Goal: Information Seeking & Learning: Learn about a topic

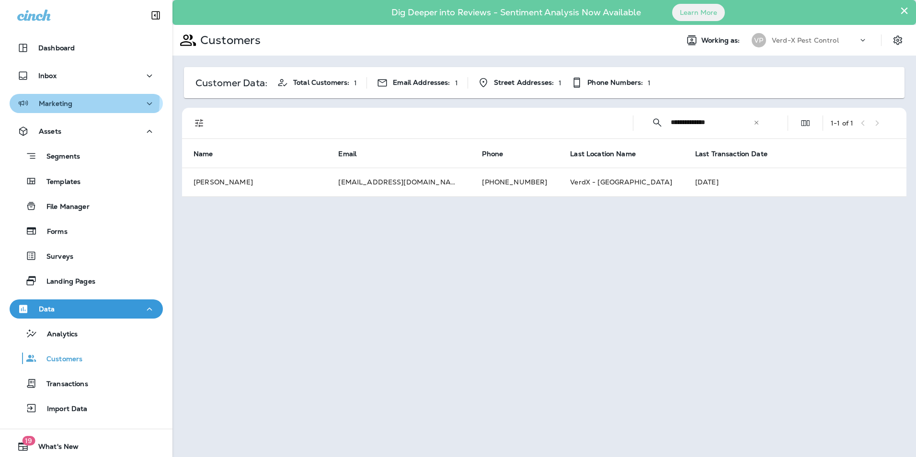
click at [78, 101] on div "Marketing" at bounding box center [86, 104] width 138 height 12
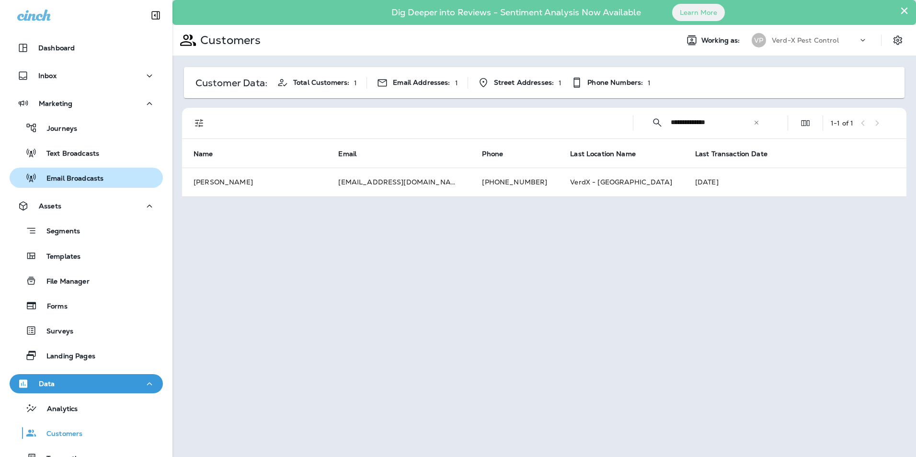
click at [85, 177] on p "Email Broadcasts" at bounding box center [70, 178] width 67 height 9
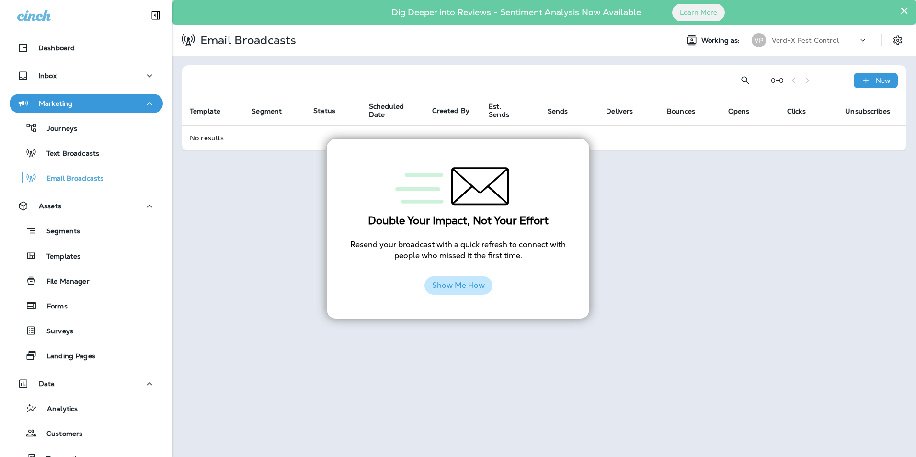
click at [463, 279] on button "Show Me How" at bounding box center [458, 285] width 68 height 18
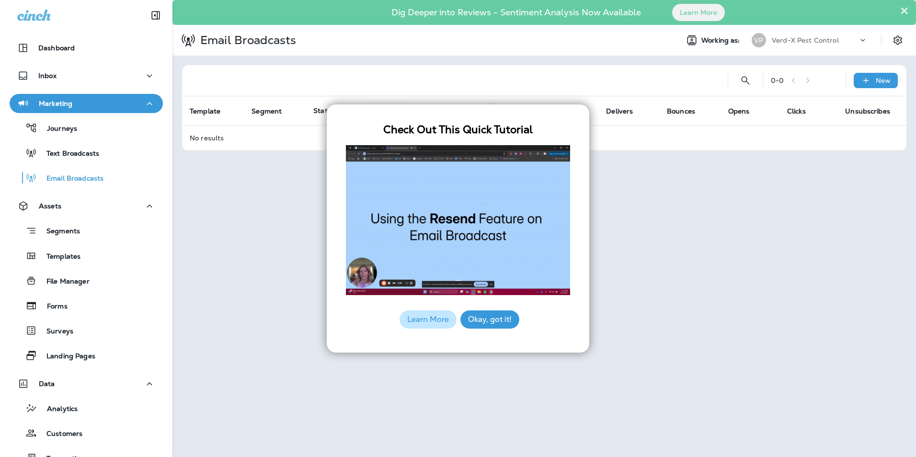
click at [615, 255] on div "× Dig Deeper into Reviews - Sentiment Analysis Now Available Learn More Email B…" at bounding box center [543, 228] width 743 height 457
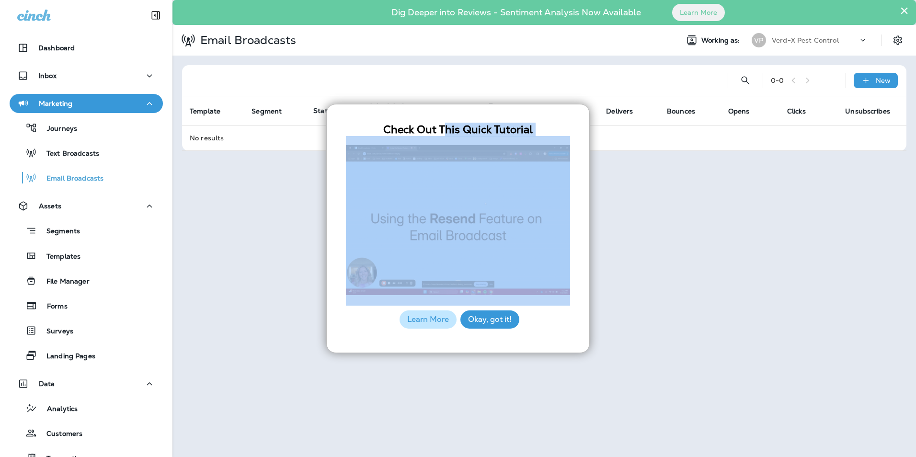
click at [903, 11] on button "×" at bounding box center [903, 10] width 9 height 15
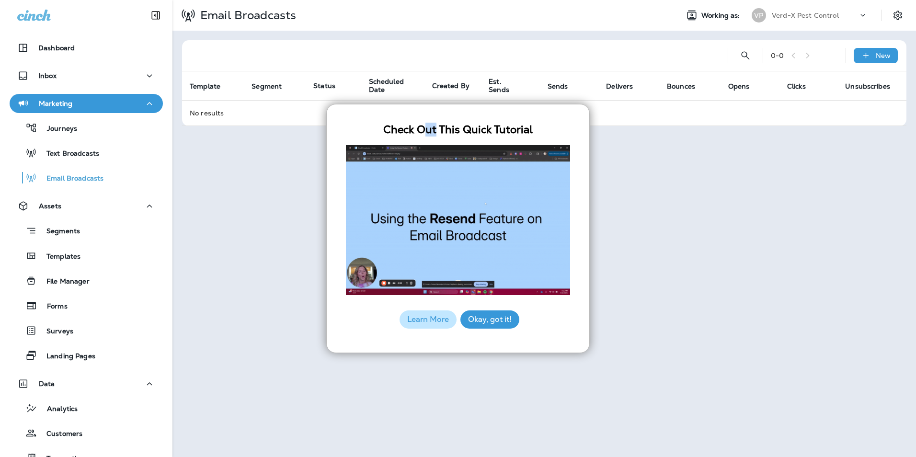
drag, startPoint x: 424, startPoint y: 108, endPoint x: 434, endPoint y: 132, distance: 25.8
click at [434, 132] on div "Check Out This Quick Tutorial Learn More Okay, got it!" at bounding box center [457, 228] width 263 height 249
click at [58, 150] on p "Text Broadcasts" at bounding box center [68, 153] width 62 height 9
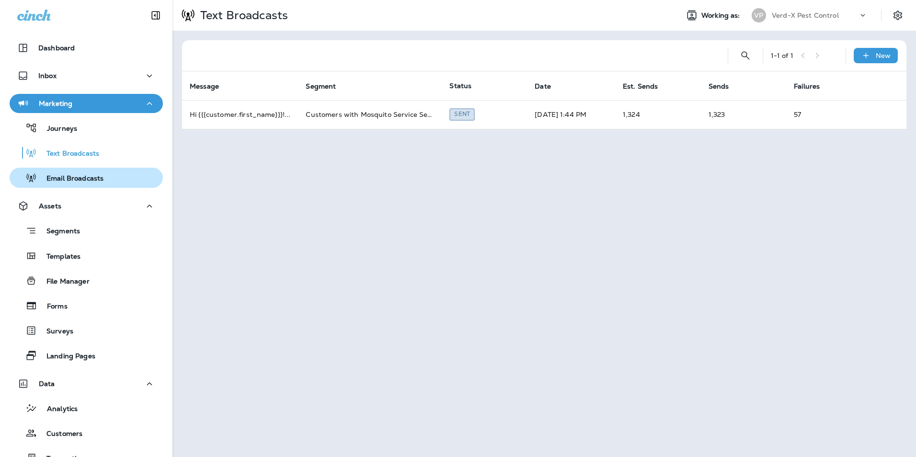
click at [85, 178] on p "Email Broadcasts" at bounding box center [70, 178] width 67 height 9
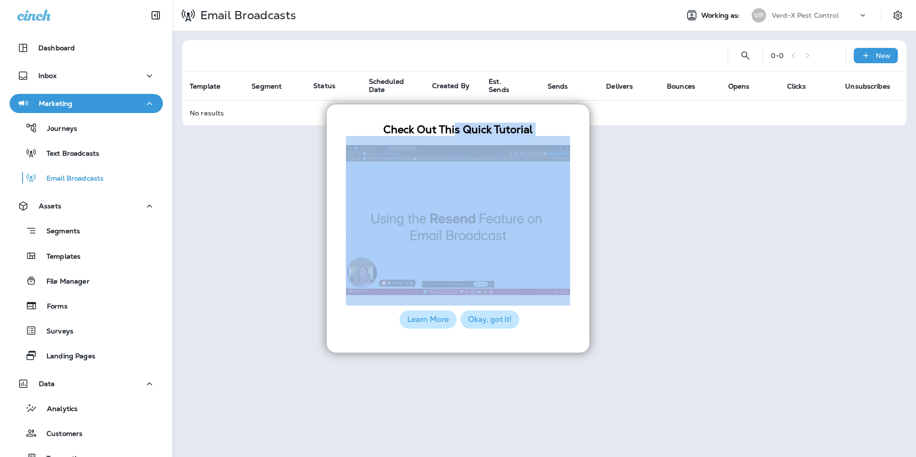
click at [495, 319] on button "Okay, got it!" at bounding box center [489, 319] width 59 height 18
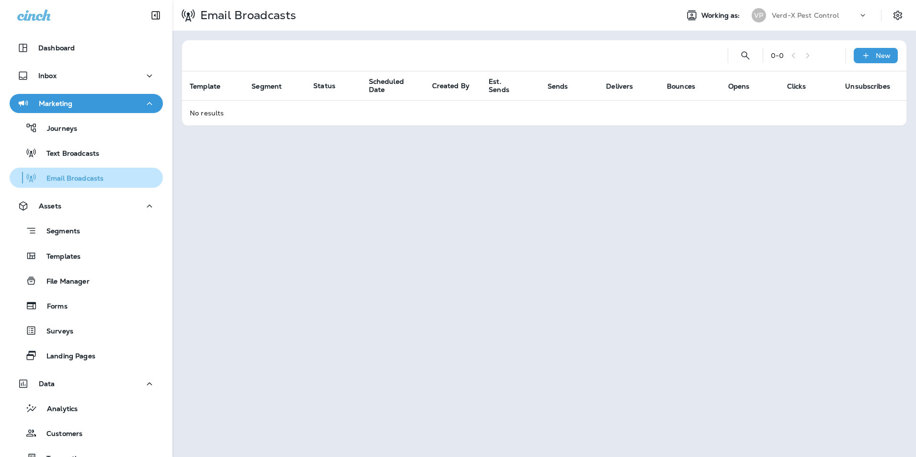
click at [78, 182] on p "Email Broadcasts" at bounding box center [70, 178] width 67 height 9
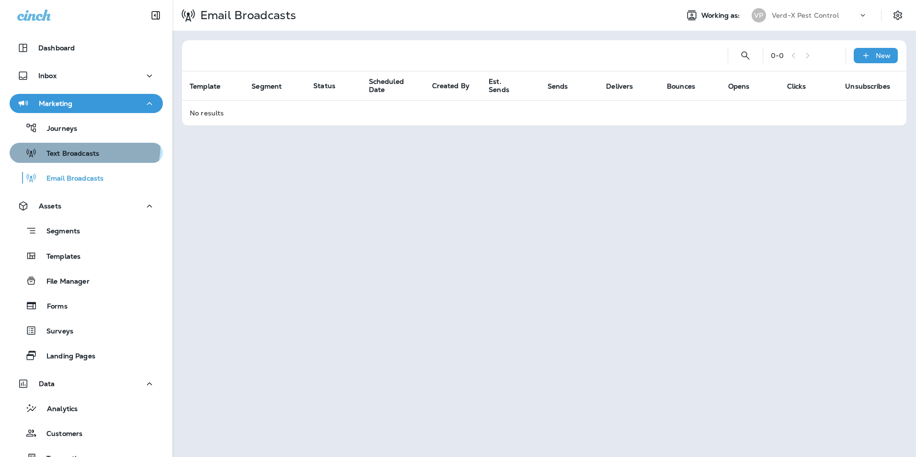
click at [75, 146] on div "Text Broadcasts" at bounding box center [56, 153] width 86 height 14
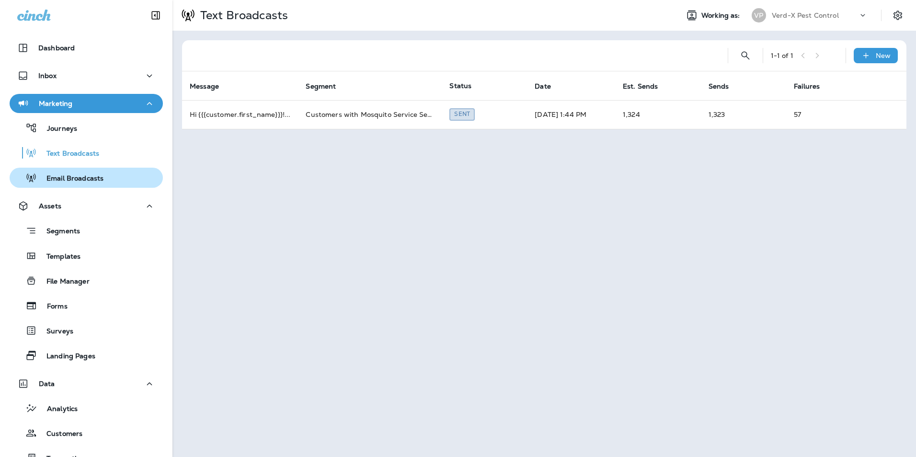
click at [74, 180] on p "Email Broadcasts" at bounding box center [70, 178] width 67 height 9
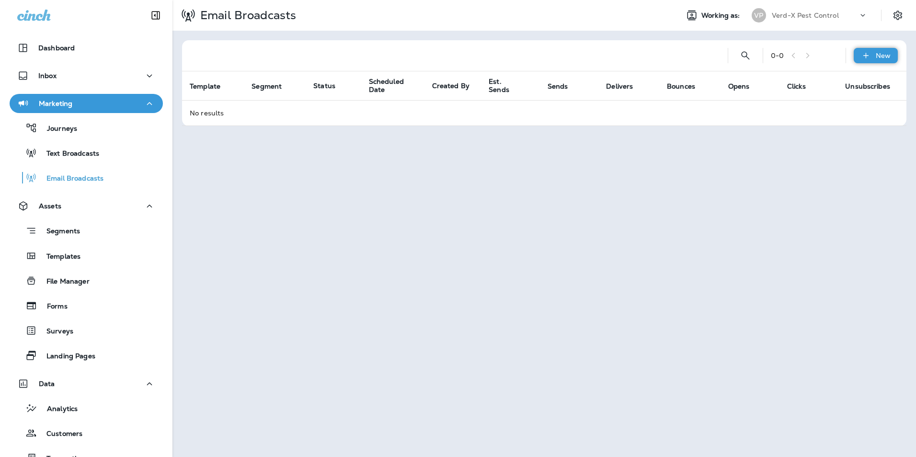
click at [881, 57] on p "New" at bounding box center [882, 56] width 15 height 8
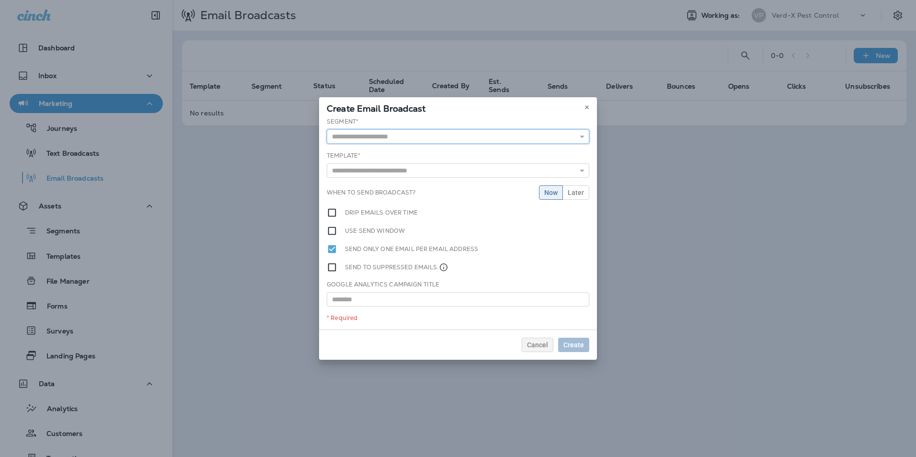
click at [393, 136] on input "text" at bounding box center [458, 136] width 262 height 14
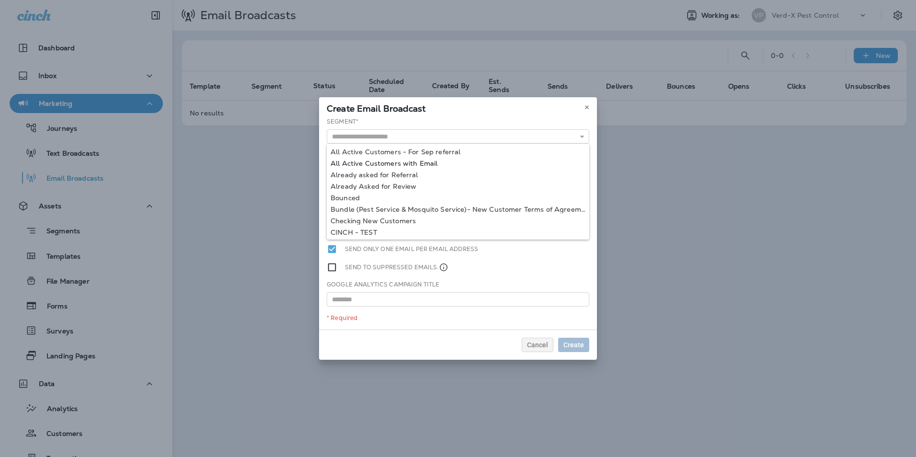
type input "**********"
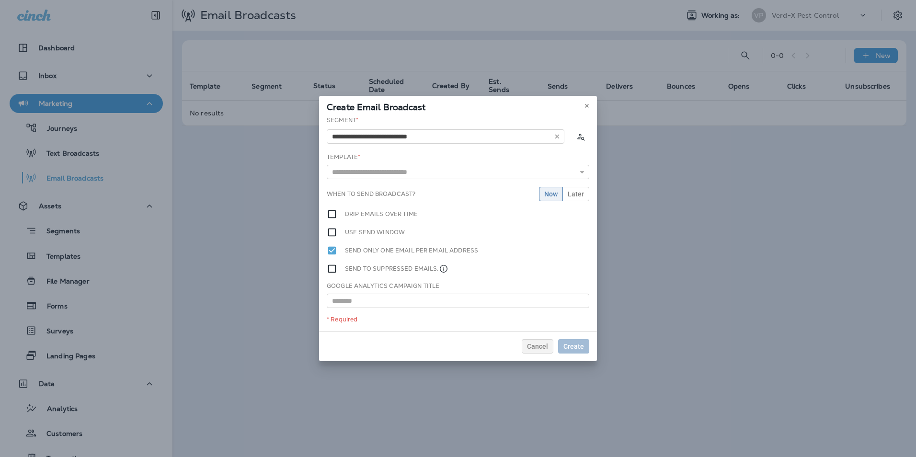
click at [373, 162] on div "**********" at bounding box center [458, 223] width 278 height 215
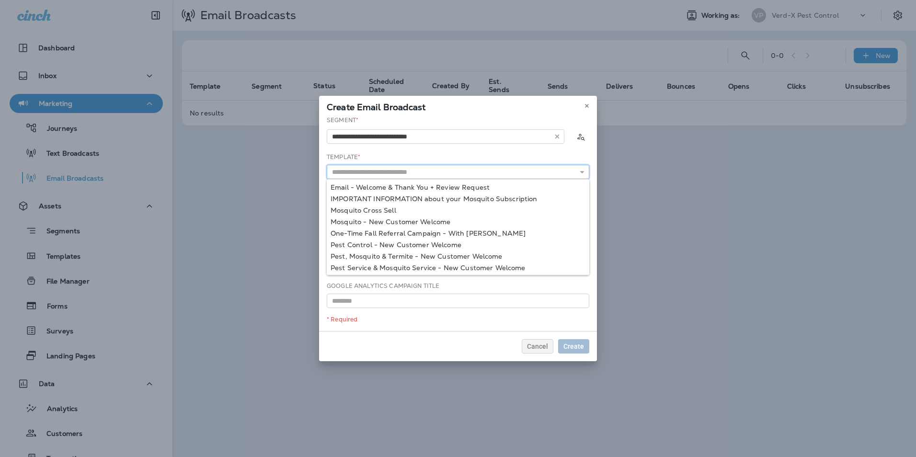
click at [411, 175] on input "text" at bounding box center [458, 172] width 262 height 14
type input "**********"
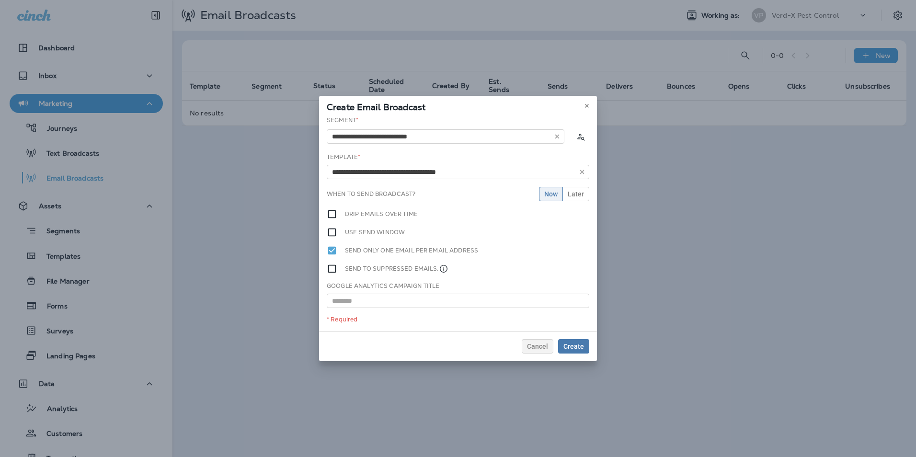
click at [418, 232] on div "**********" at bounding box center [458, 223] width 278 height 215
click at [387, 300] on input "text" at bounding box center [458, 301] width 262 height 14
click at [470, 261] on div "**********" at bounding box center [458, 223] width 278 height 215
click at [575, 345] on span "Create" at bounding box center [573, 346] width 21 height 7
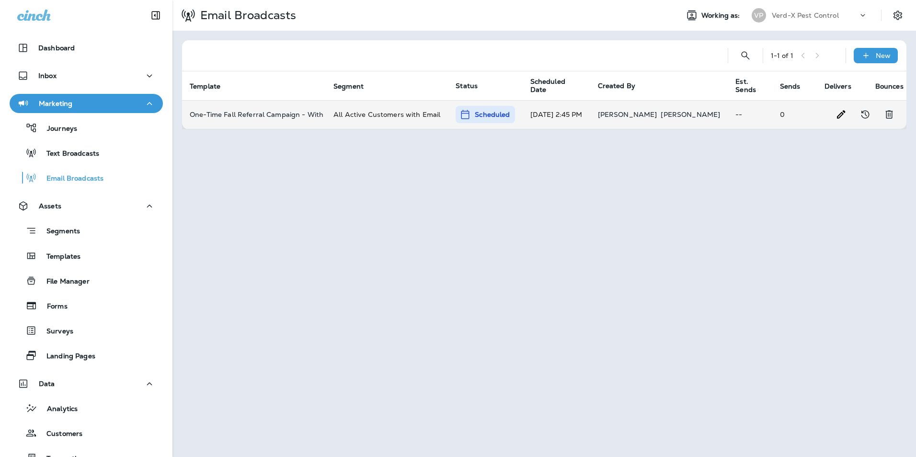
click at [479, 114] on p "Scheduled" at bounding box center [492, 115] width 35 height 10
type input "**********"
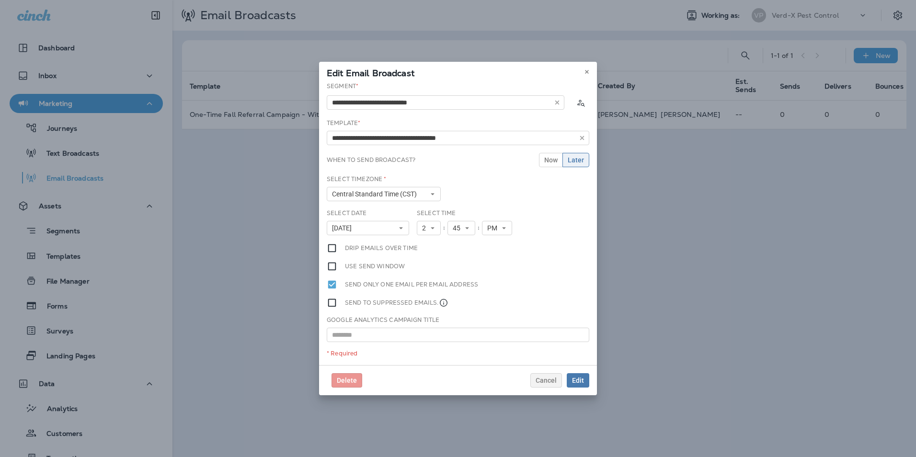
click at [537, 261] on div "**********" at bounding box center [458, 223] width 278 height 283
click at [588, 71] on use at bounding box center [586, 72] width 3 height 4
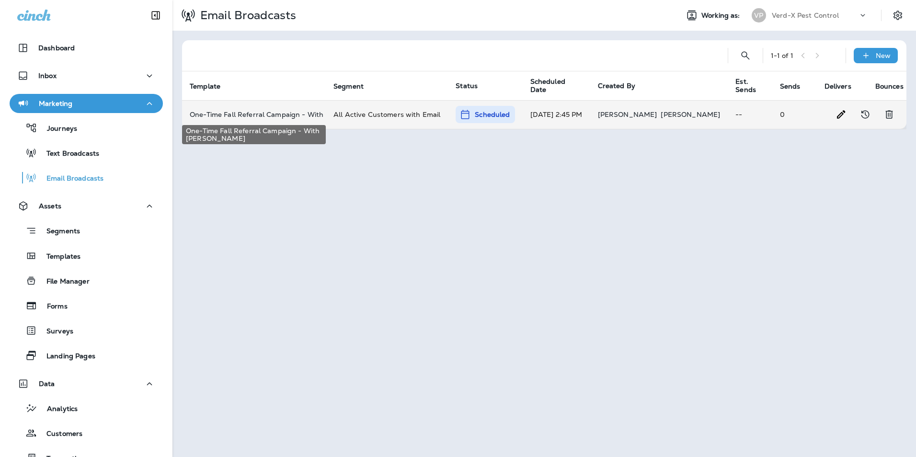
click at [259, 113] on p "One-Time Fall Referral Campaign - With [PERSON_NAME]" at bounding box center [254, 115] width 128 height 8
type input "**********"
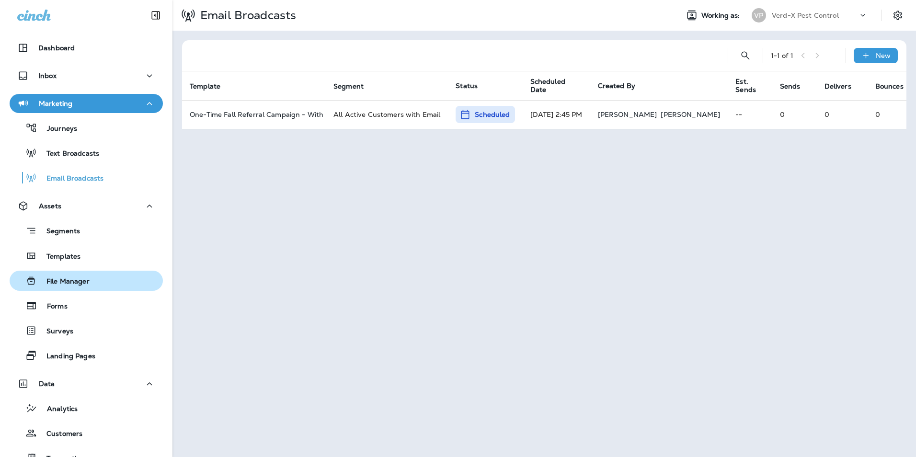
click at [98, 287] on div "File Manager" at bounding box center [86, 280] width 146 height 14
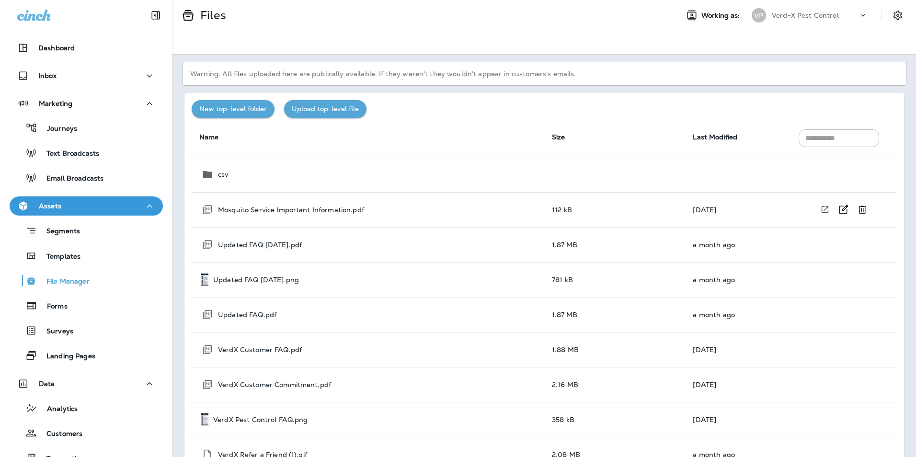
scroll to position [25, 0]
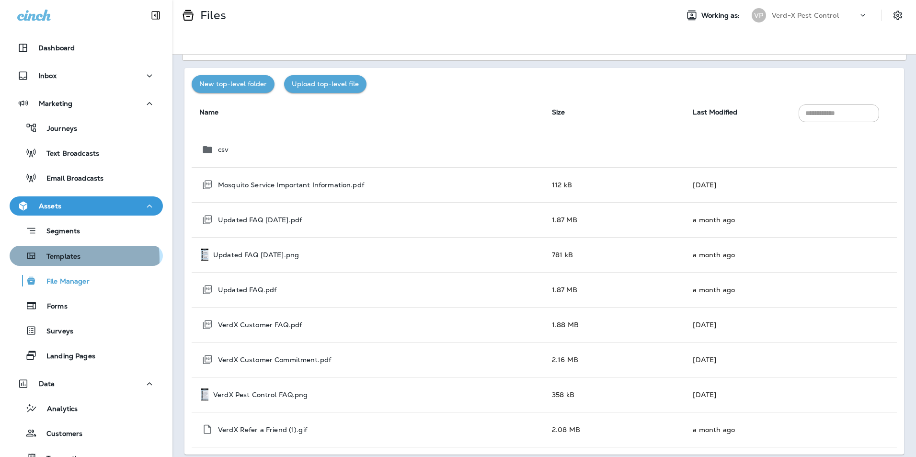
click at [64, 259] on p "Templates" at bounding box center [59, 256] width 44 height 9
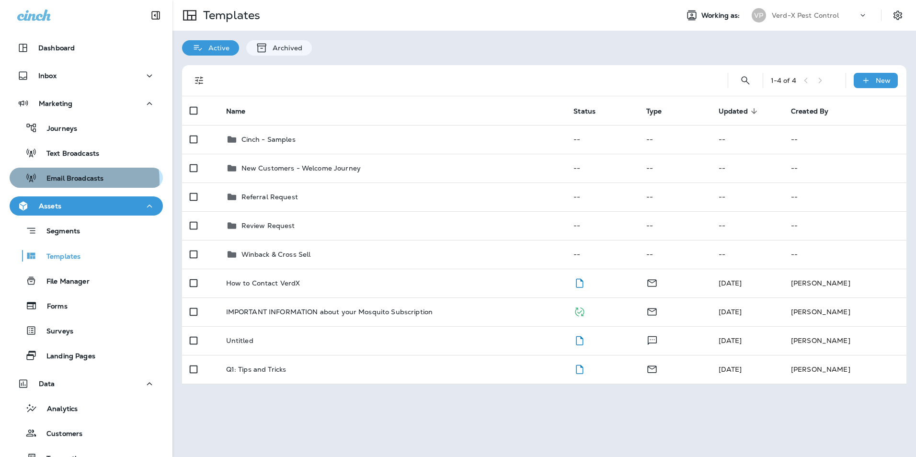
click at [73, 181] on p "Email Broadcasts" at bounding box center [70, 178] width 67 height 9
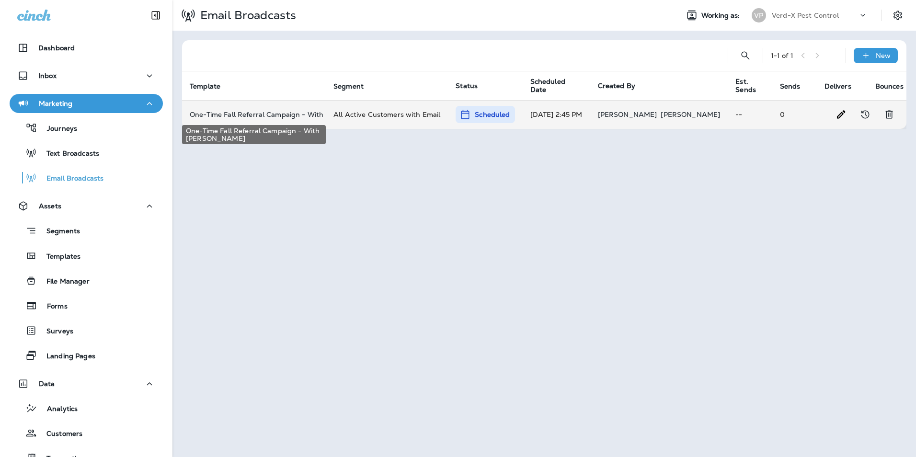
click at [273, 114] on p "One-Time Fall Referral Campaign - With [PERSON_NAME]" at bounding box center [254, 115] width 128 height 8
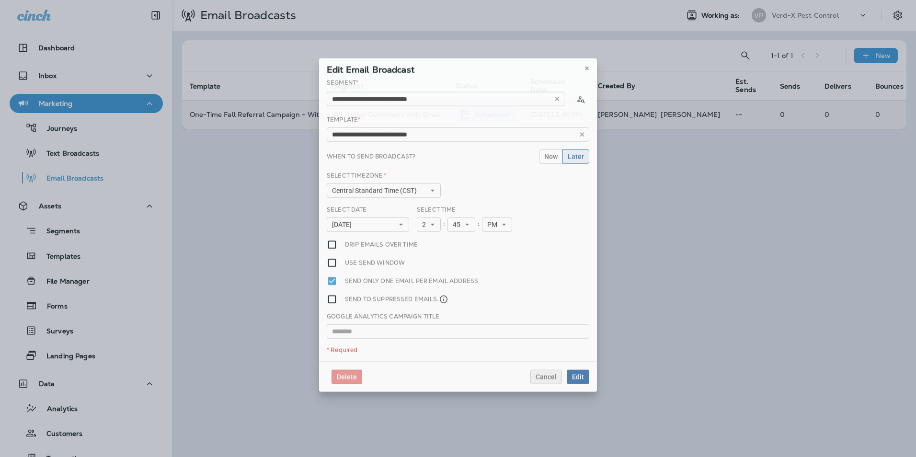
type input "**********"
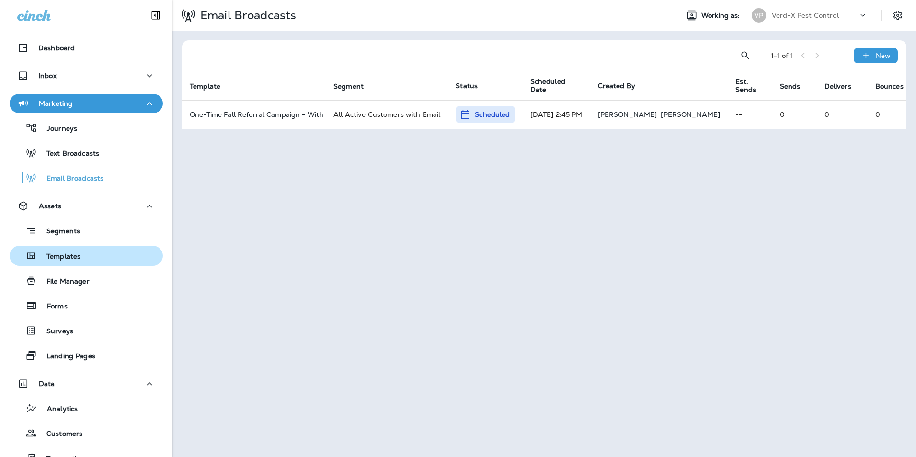
click at [76, 252] on p "Templates" at bounding box center [59, 256] width 44 height 9
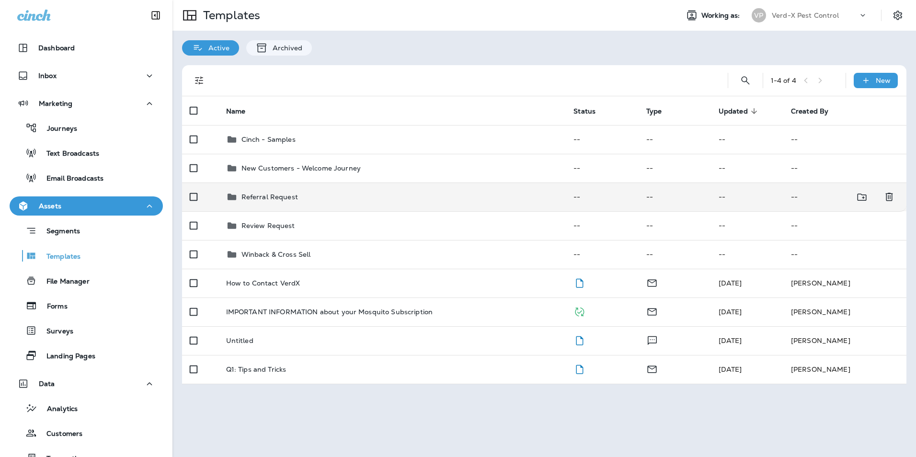
click at [291, 204] on td "Referral Request" at bounding box center [392, 196] width 348 height 29
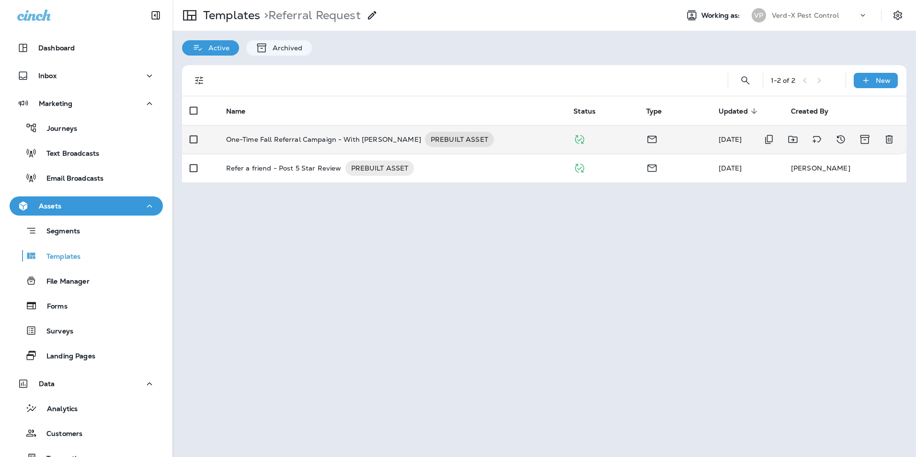
click at [284, 136] on p "One-Time Fall Referral Campaign - With [PERSON_NAME]" at bounding box center [323, 139] width 195 height 15
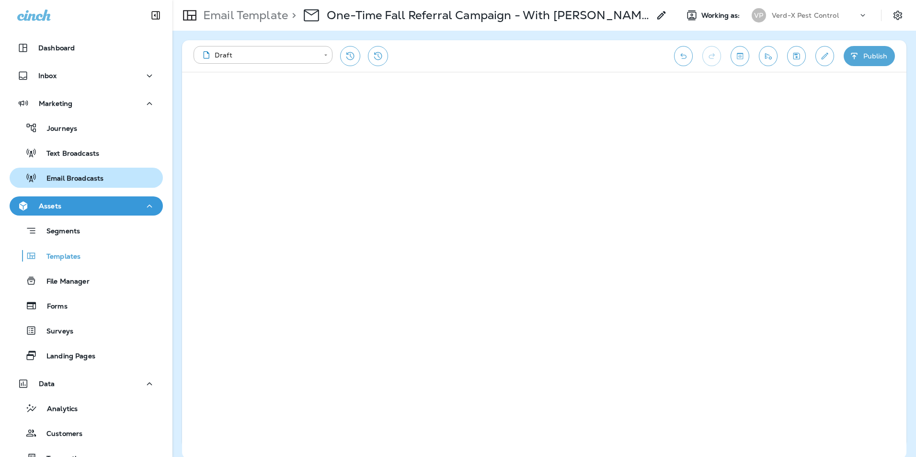
click at [77, 180] on p "Email Broadcasts" at bounding box center [70, 178] width 67 height 9
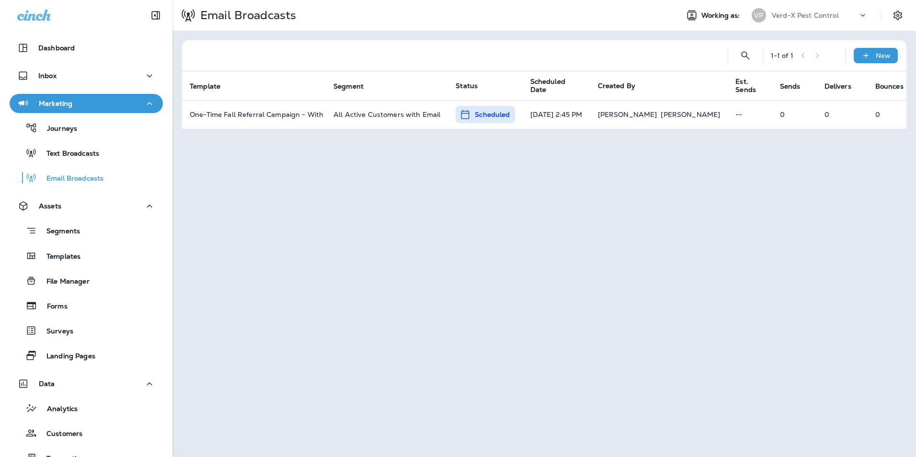
click at [468, 323] on div "Email Broadcasts Working as: VP Verd-X Pest Control 1 - 1 of 1 New Template Seg…" at bounding box center [543, 228] width 743 height 457
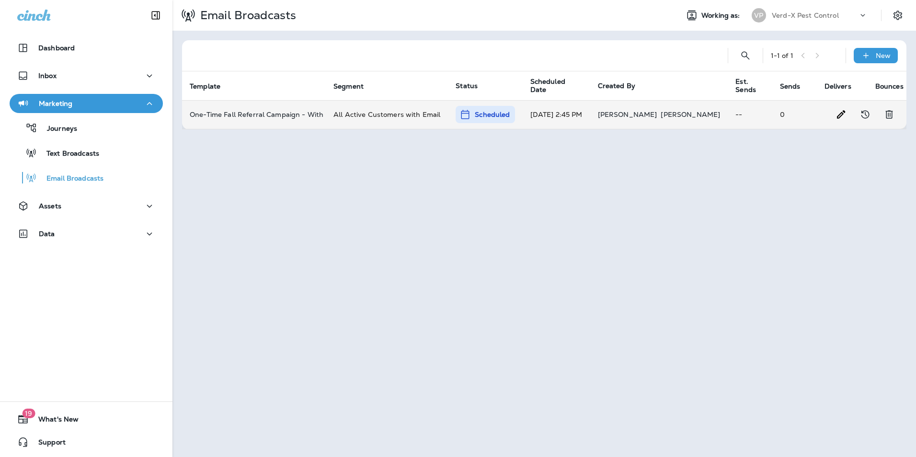
click at [484, 114] on p "Scheduled" at bounding box center [492, 115] width 35 height 10
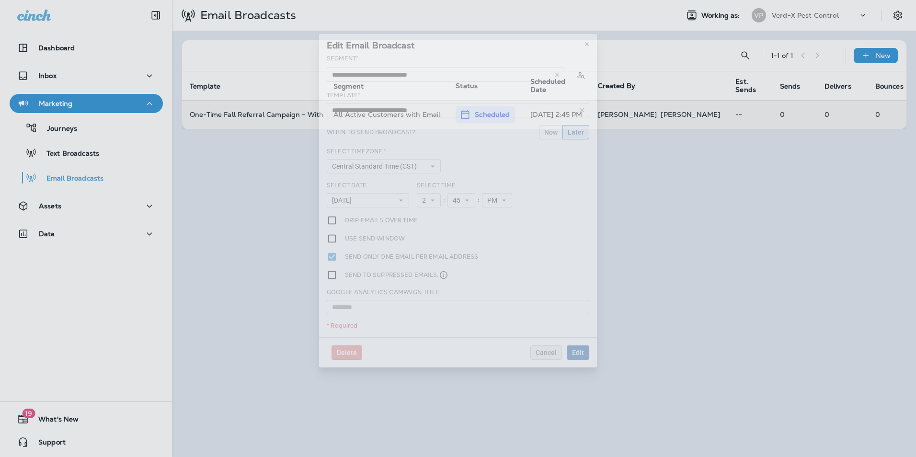
type input "**********"
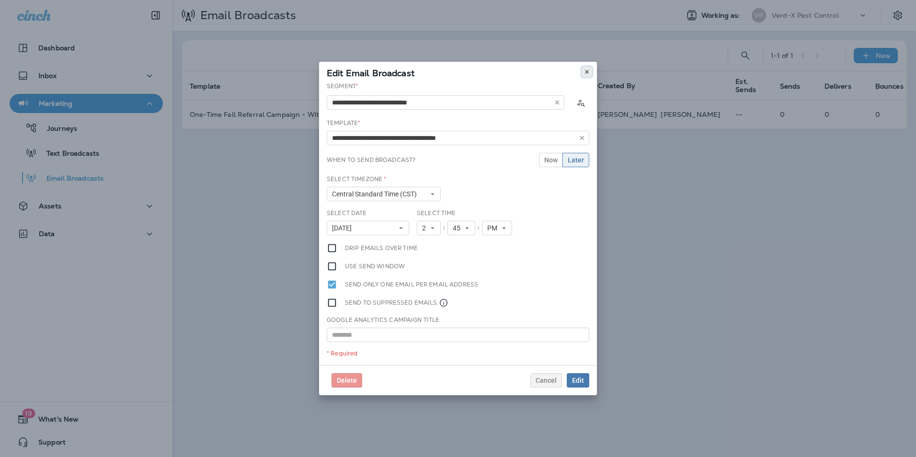
click at [584, 71] on icon at bounding box center [587, 72] width 6 height 6
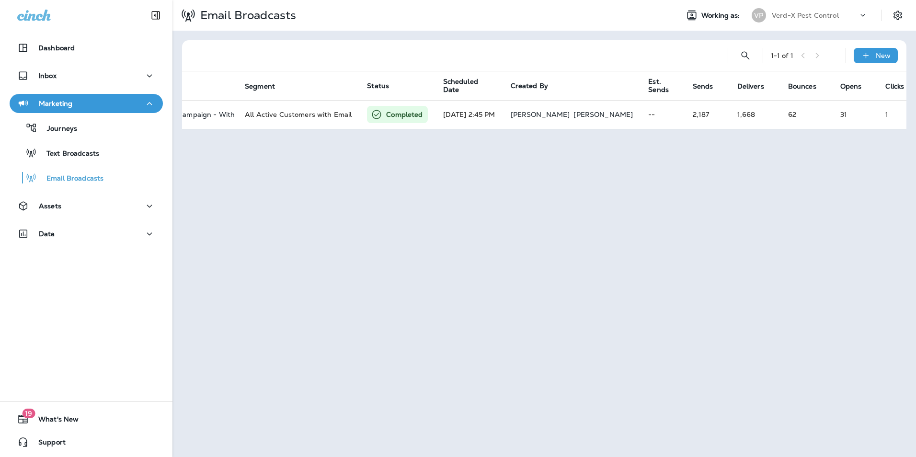
scroll to position [0, 110]
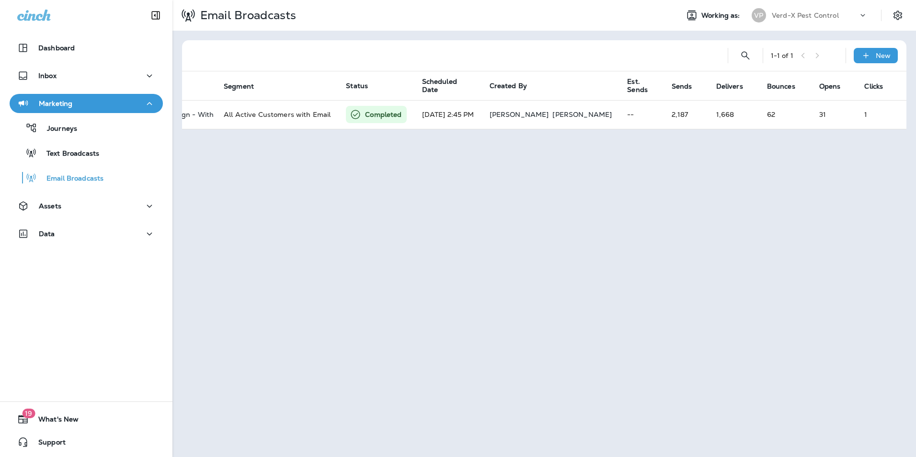
click at [553, 227] on div "Email Broadcasts Working as: VP Verd-X Pest Control 1 - 1 of 1 New Template Seg…" at bounding box center [543, 228] width 743 height 457
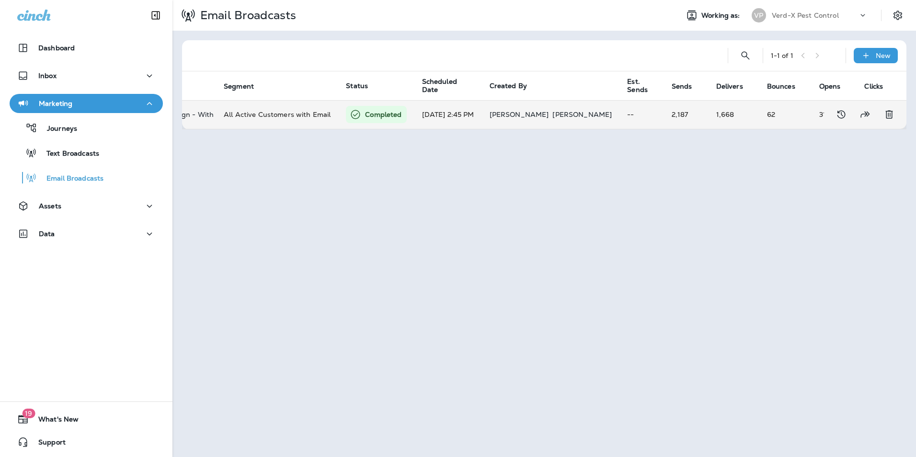
click at [759, 115] on td "62" at bounding box center [785, 114] width 52 height 29
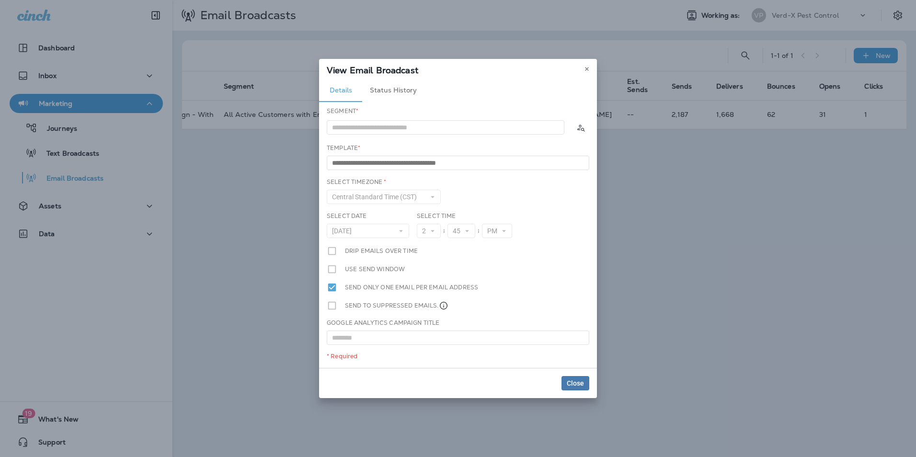
click at [396, 94] on button "Status History" at bounding box center [393, 90] width 62 height 23
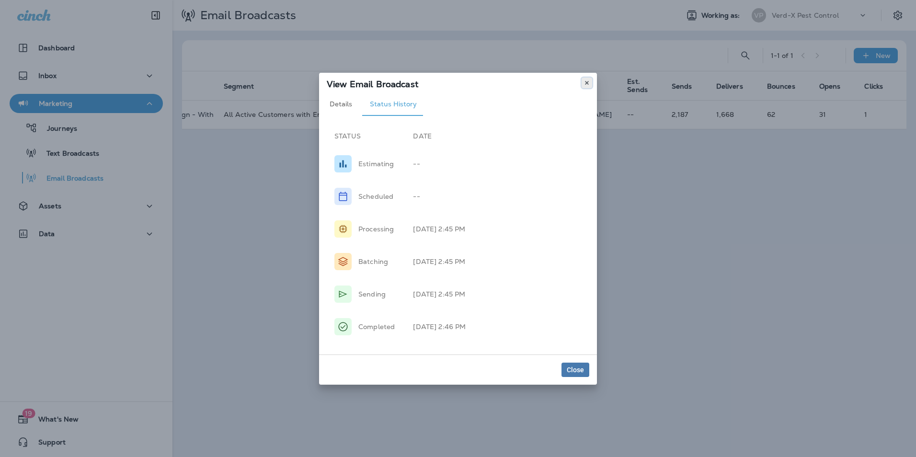
click at [587, 83] on use at bounding box center [586, 83] width 3 height 4
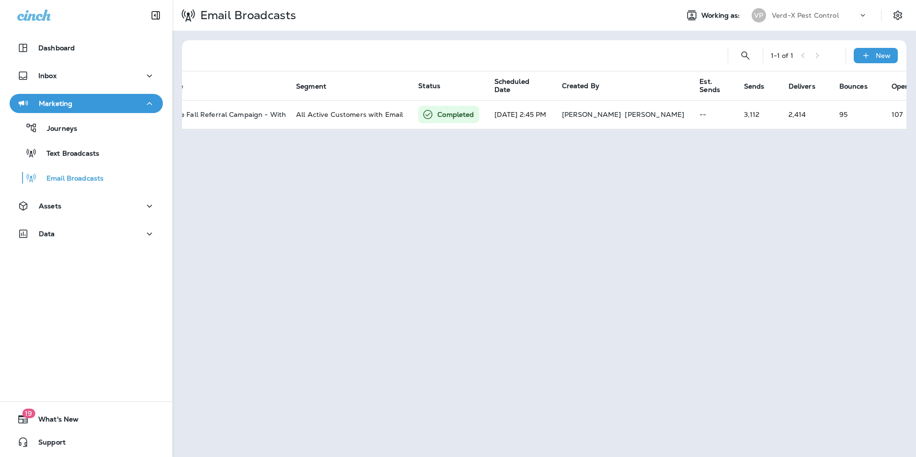
scroll to position [0, 110]
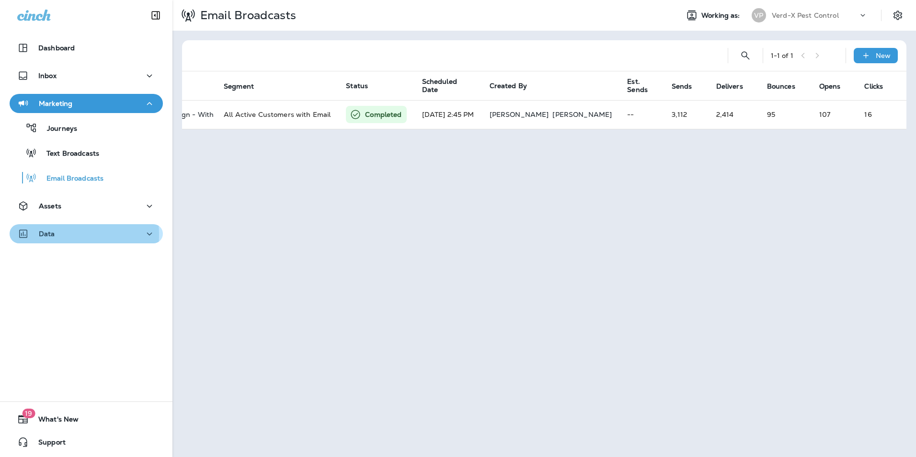
click at [57, 235] on div "Data" at bounding box center [86, 234] width 138 height 12
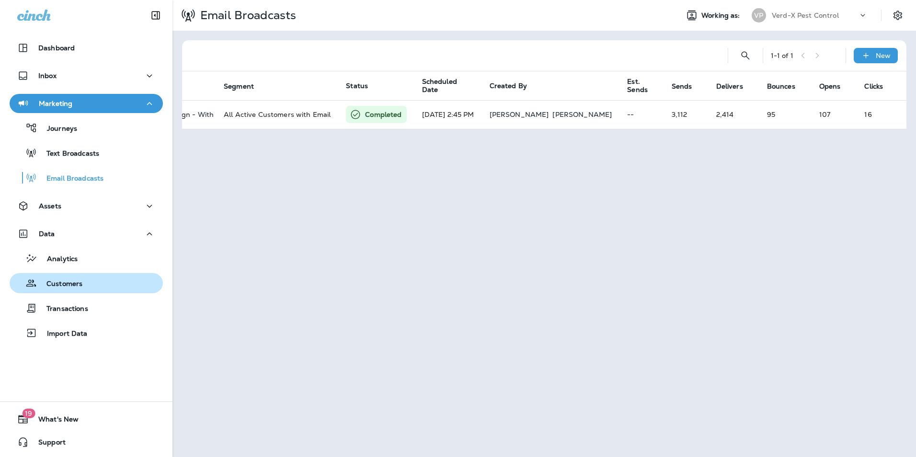
click at [71, 284] on p "Customers" at bounding box center [59, 284] width 45 height 9
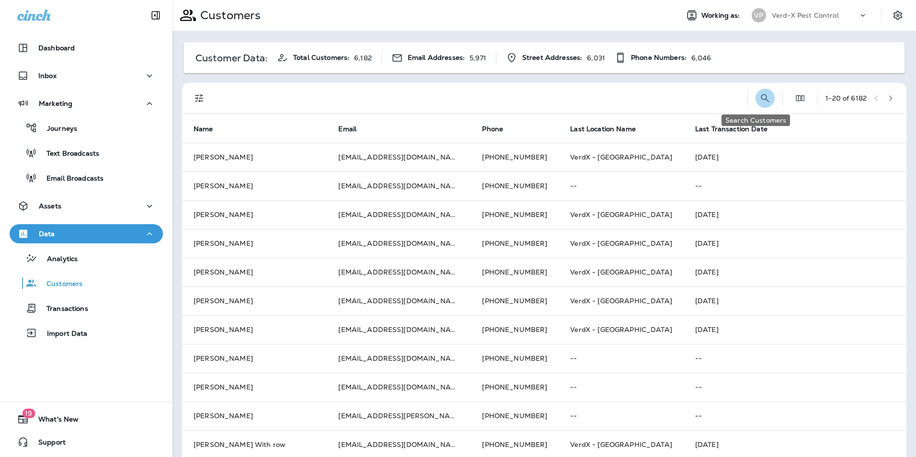
click at [759, 99] on icon "Search Customers" at bounding box center [764, 97] width 11 height 11
type input "**********"
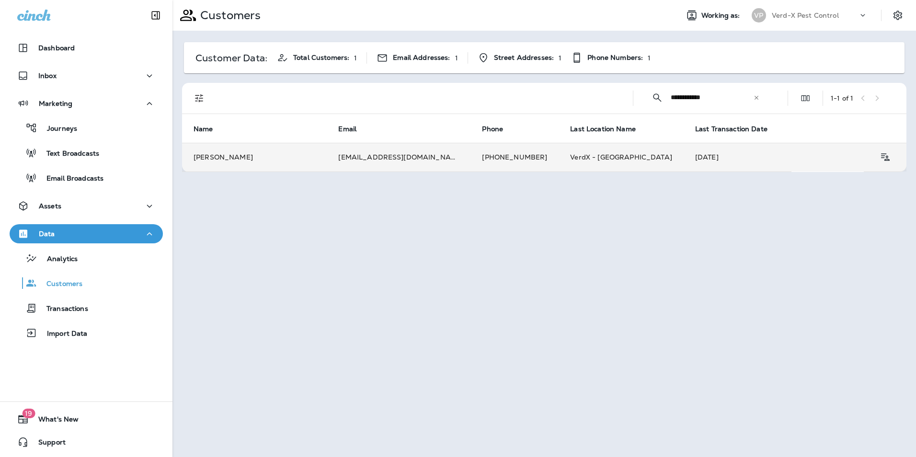
click at [379, 151] on td "toddperkins@brathanmusic.com" at bounding box center [399, 157] width 144 height 29
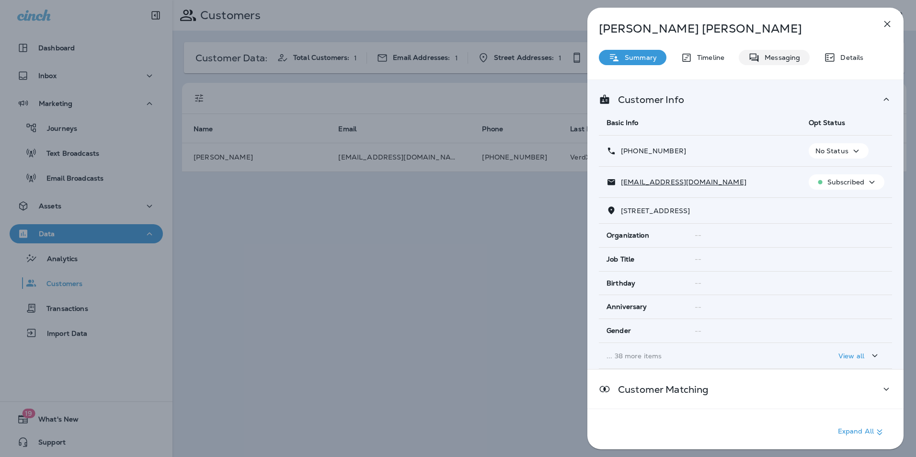
click at [791, 58] on p "Messaging" at bounding box center [780, 58] width 40 height 8
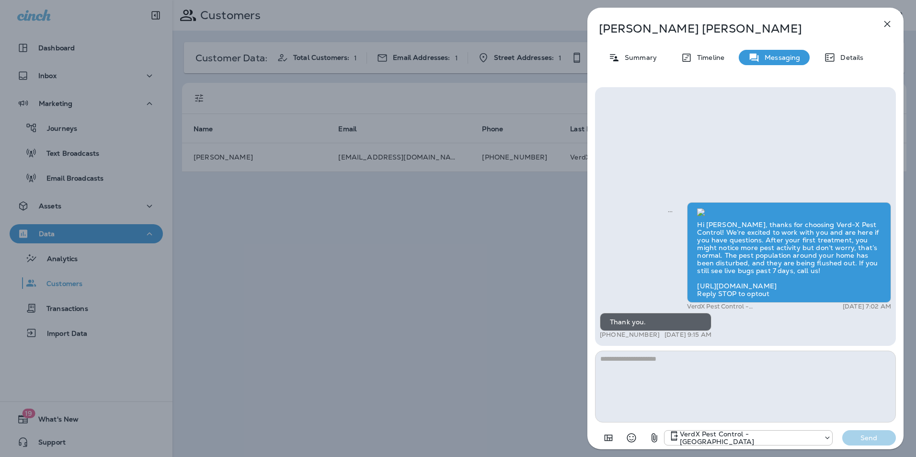
drag, startPoint x: 694, startPoint y: 281, endPoint x: 803, endPoint y: 299, distance: 110.3
click at [804, 298] on div "Hi Todd, thanks for choosing Verd-X Pest Control! We’re excited to work with yo…" at bounding box center [789, 252] width 204 height 101
click at [775, 295] on div "Hi Todd, thanks for choosing Verd-X Pest Control! We’re excited to work with yo…" at bounding box center [789, 252] width 204 height 101
click at [388, 213] on div "Todd Perkins Summary Timeline Messaging Details Hi Todd, thanks for choosing Ve…" at bounding box center [458, 228] width 916 height 457
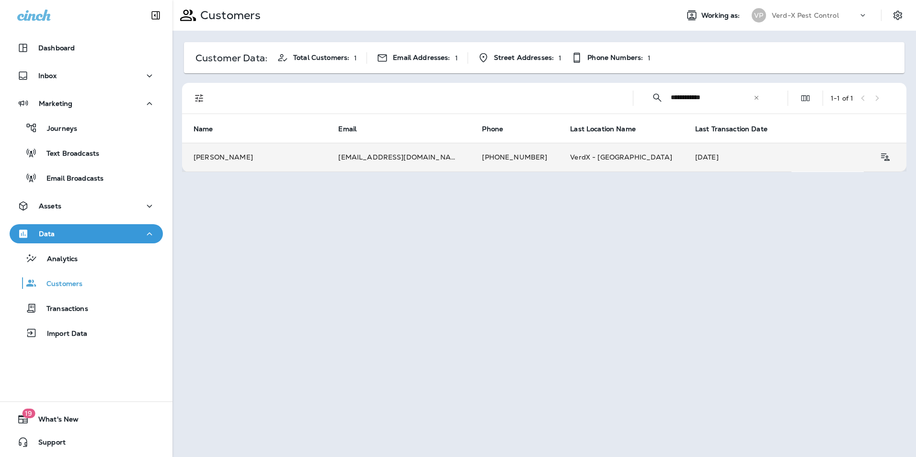
click at [407, 164] on td "toddperkins@brathanmusic.com" at bounding box center [399, 157] width 144 height 29
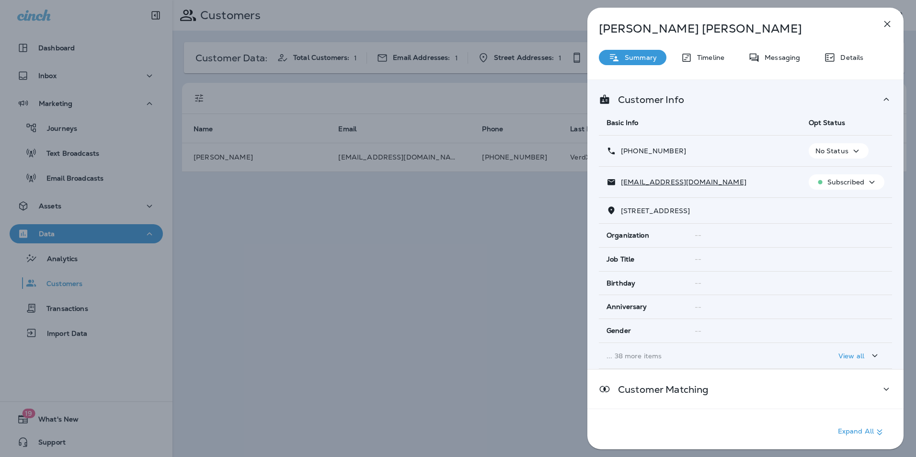
click at [777, 57] on p "Messaging" at bounding box center [780, 58] width 40 height 8
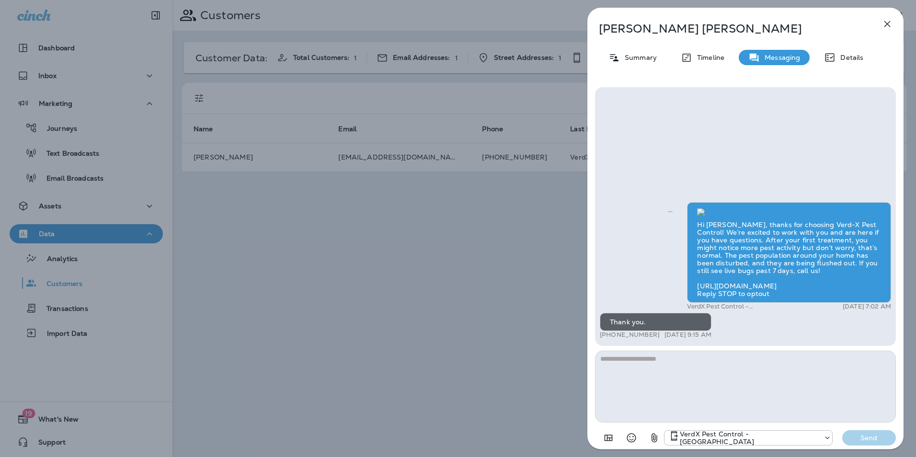
click at [886, 27] on icon "button" at bounding box center [886, 23] width 11 height 11
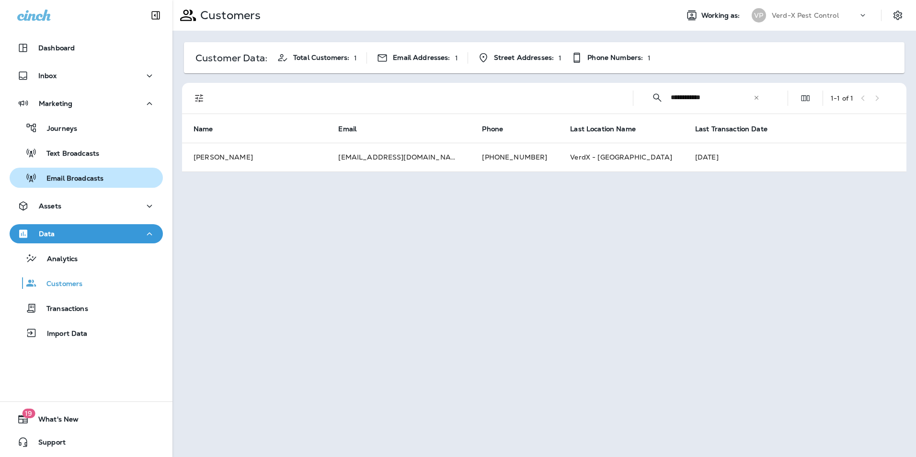
click at [68, 179] on p "Email Broadcasts" at bounding box center [70, 178] width 67 height 9
